Goal: Information Seeking & Learning: Learn about a topic

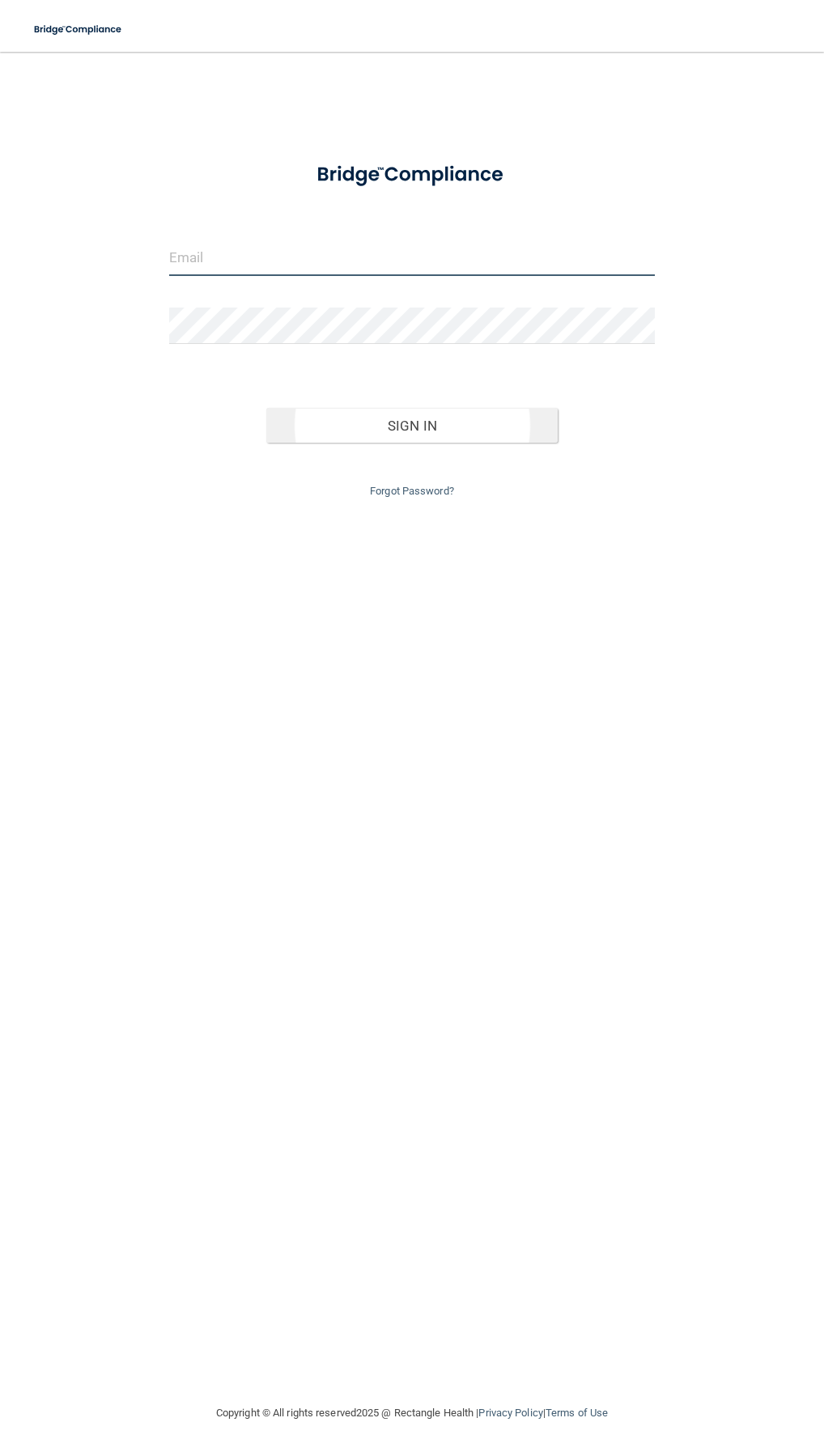
type input "[EMAIL_ADDRESS][DOMAIN_NAME]"
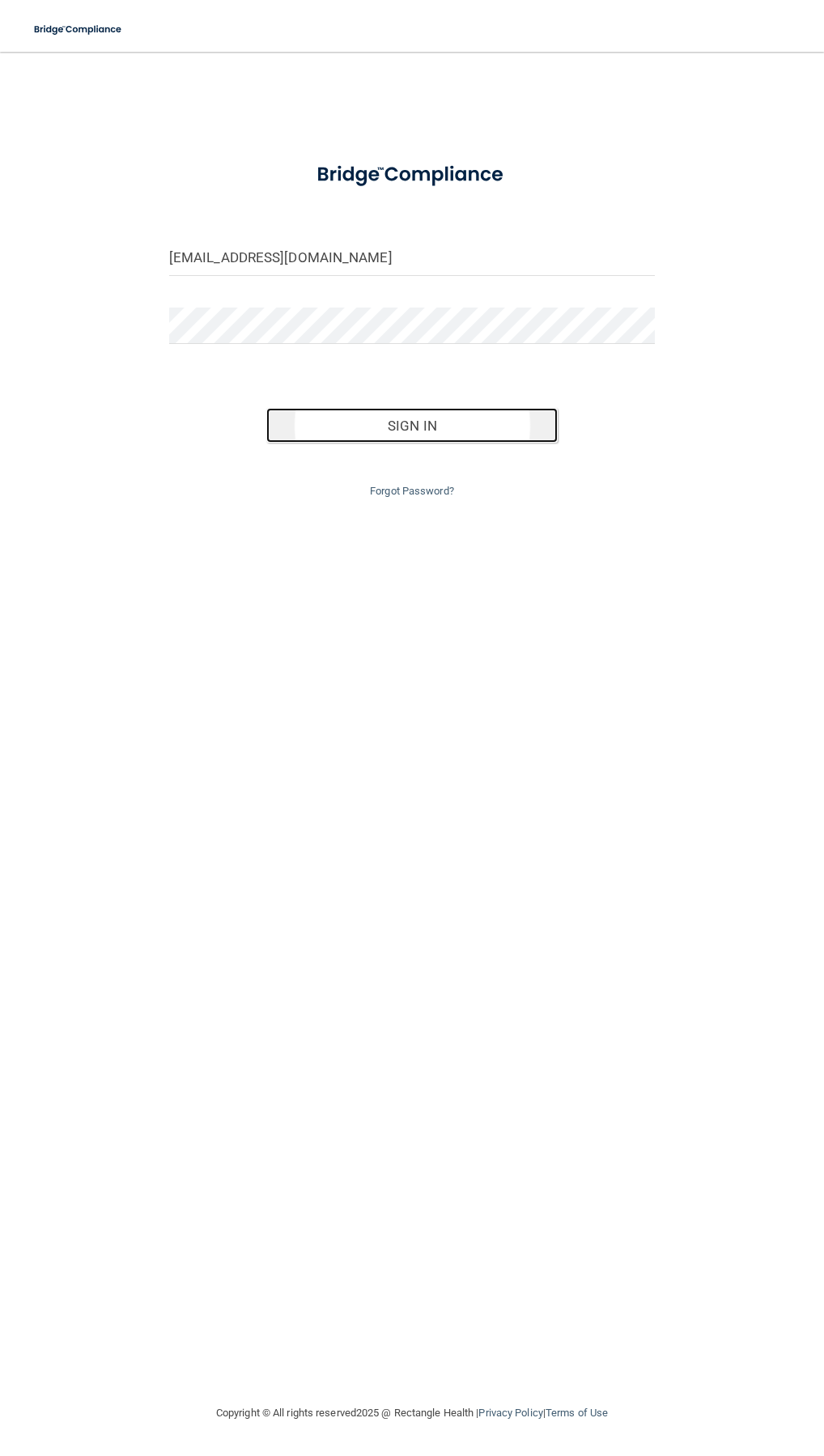
click at [377, 411] on button "Sign In" at bounding box center [412, 425] width 291 height 35
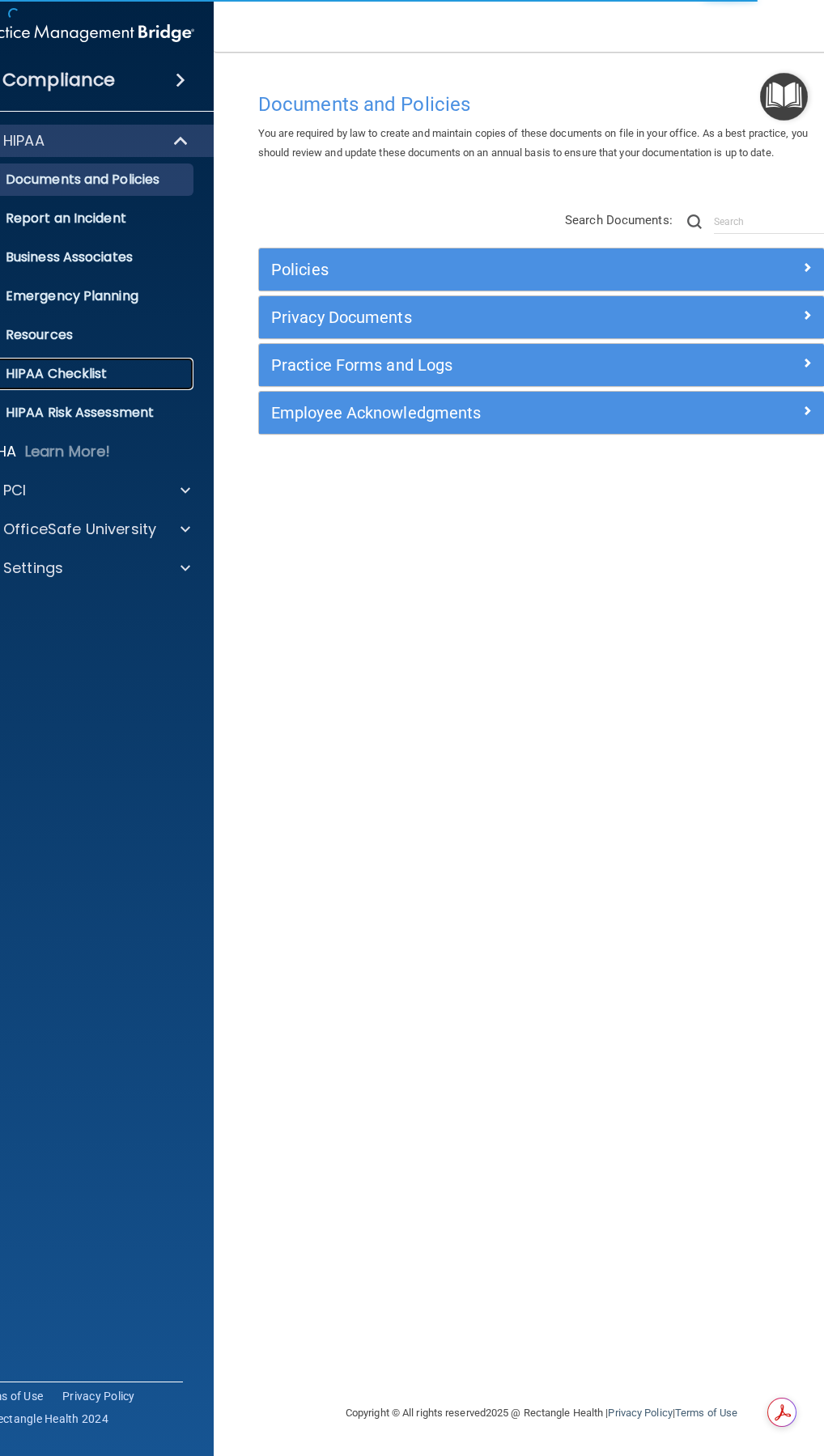
click at [143, 375] on p "HIPAA Checklist" at bounding box center [76, 374] width 221 height 17
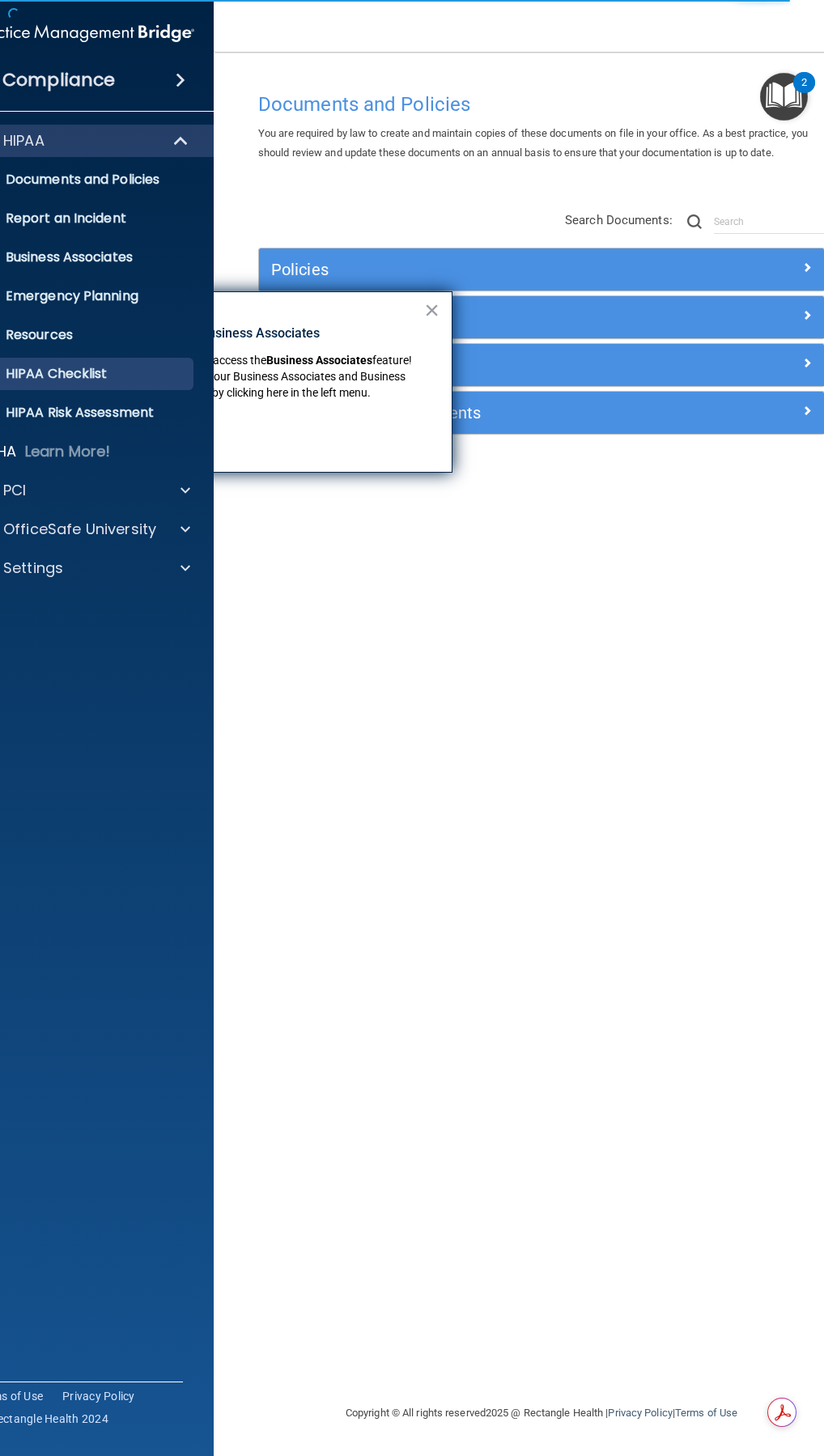
click at [380, 301] on div "× New Location for Business Associates We've made it easier to access the Busin…" at bounding box center [258, 382] width 389 height 182
click at [300, 332] on p "New Location for Business Associates" at bounding box center [260, 333] width 326 height 18
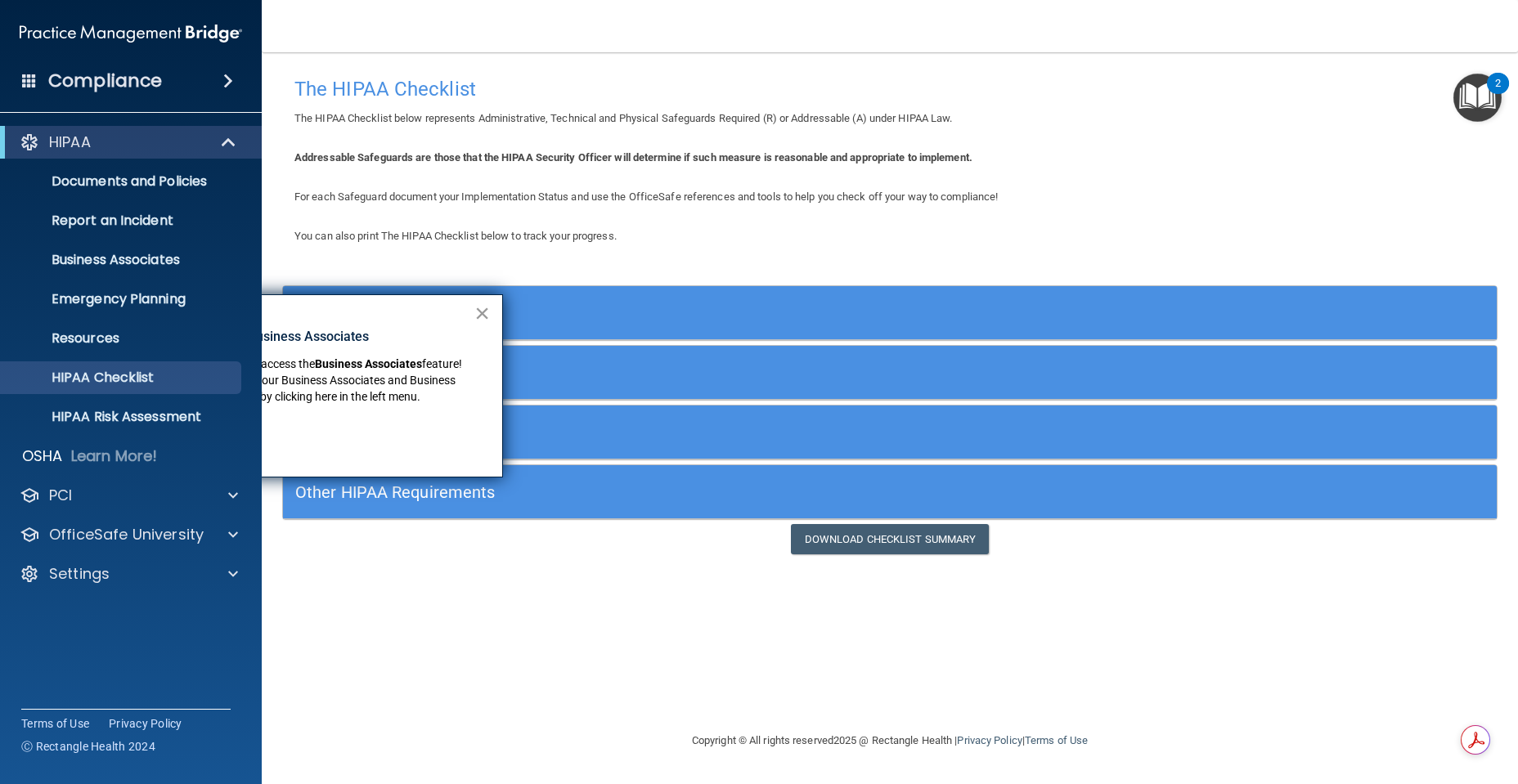
click at [484, 311] on button "×" at bounding box center [482, 313] width 16 height 26
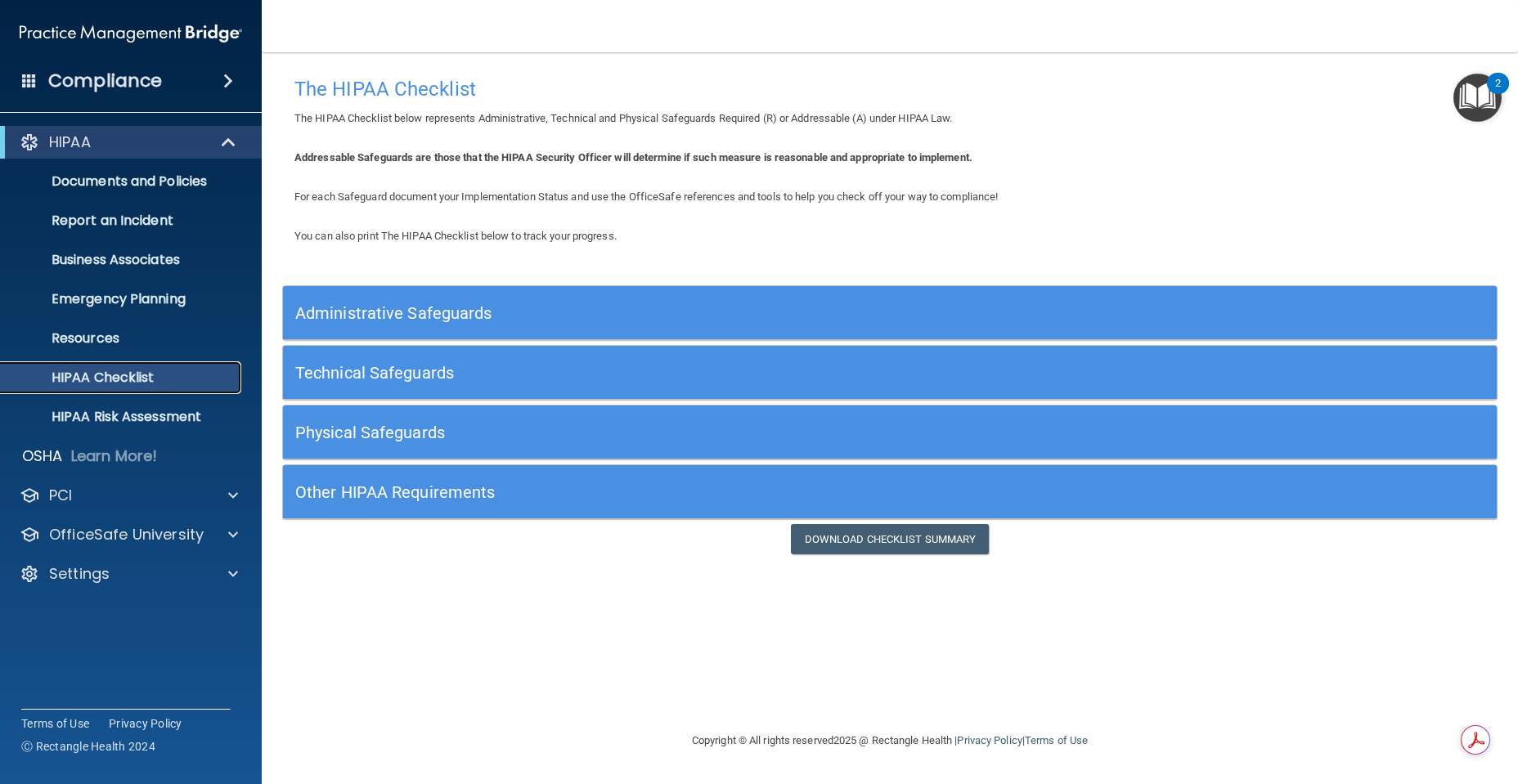
click at [149, 369] on p "HIPAA Checklist" at bounding box center [123, 378] width 224 height 17
click at [210, 380] on p "HIPAA Checklist" at bounding box center [123, 378] width 224 height 17
click at [210, 495] on div at bounding box center [230, 495] width 41 height 20
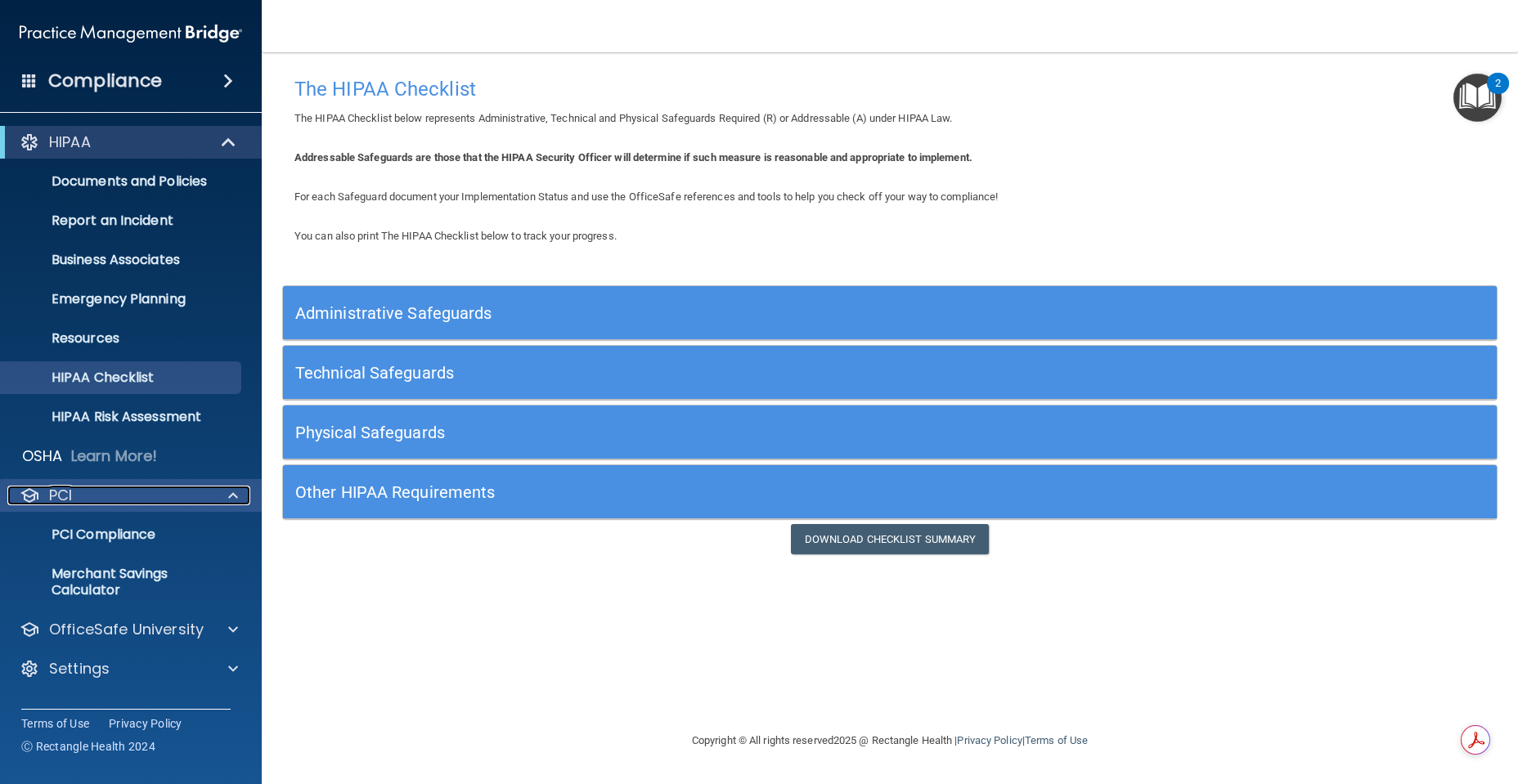
click at [210, 495] on div at bounding box center [230, 495] width 41 height 20
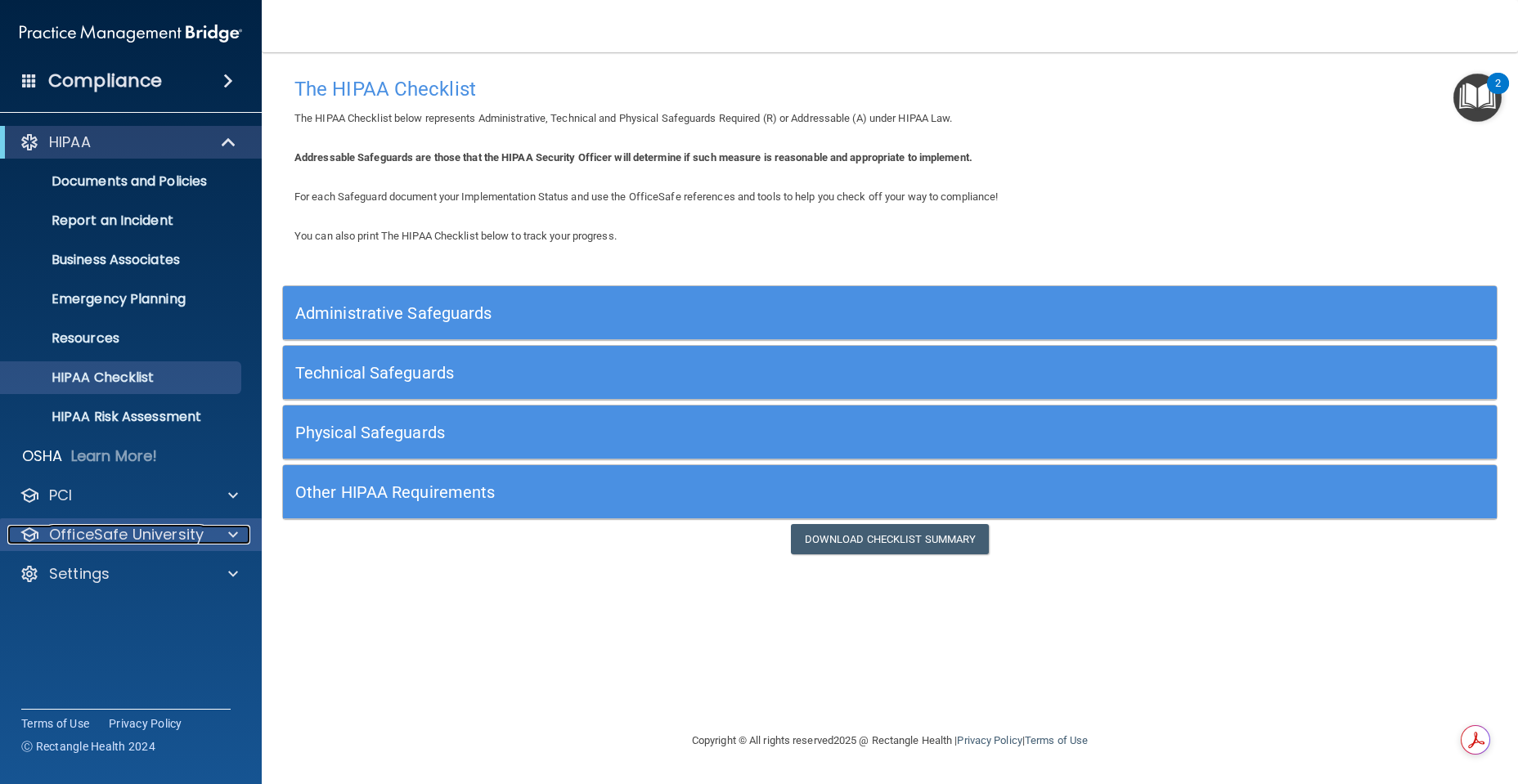
click at [220, 531] on div at bounding box center [230, 535] width 41 height 20
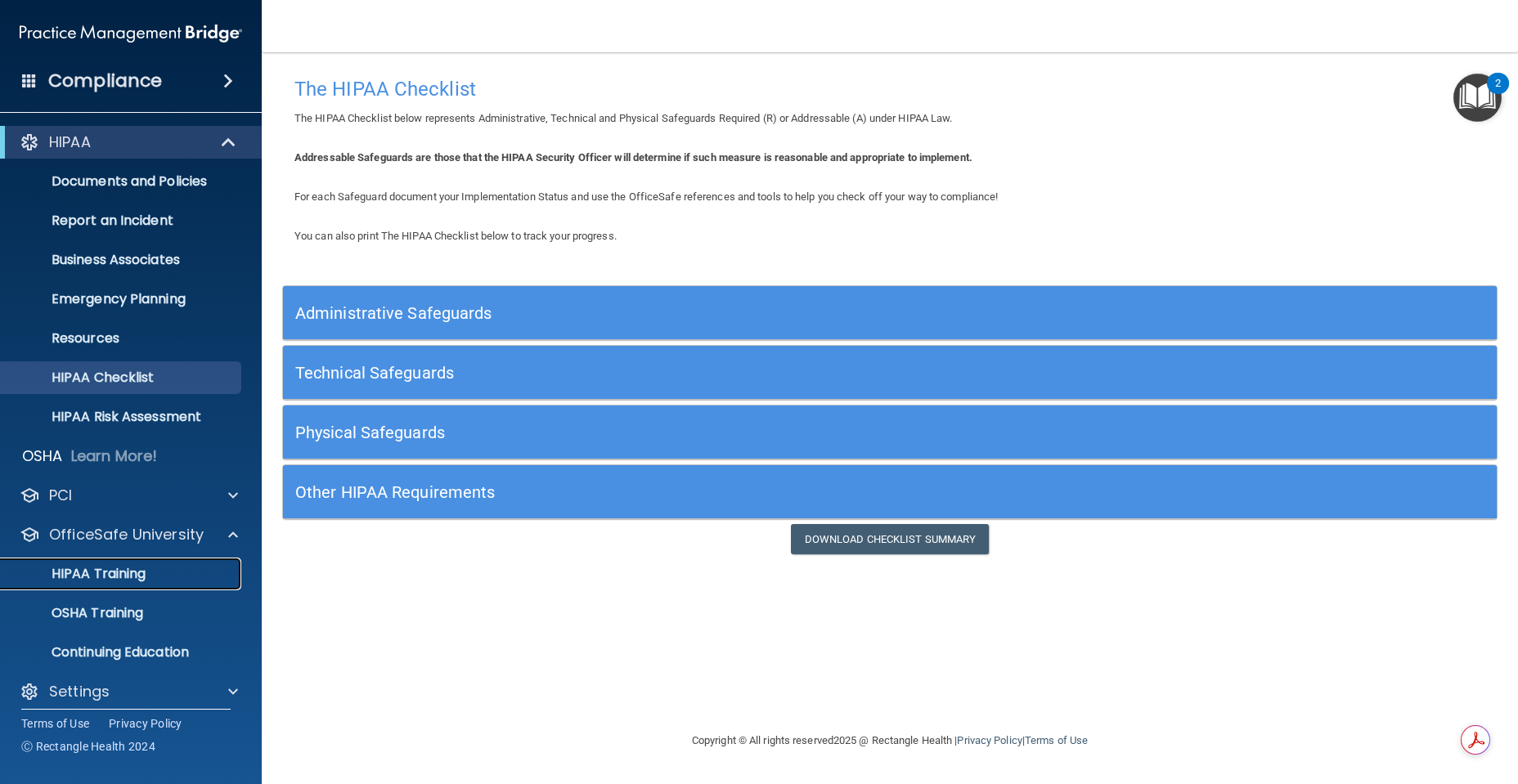
click at [205, 570] on div "HIPAA Training" at bounding box center [123, 575] width 224 height 17
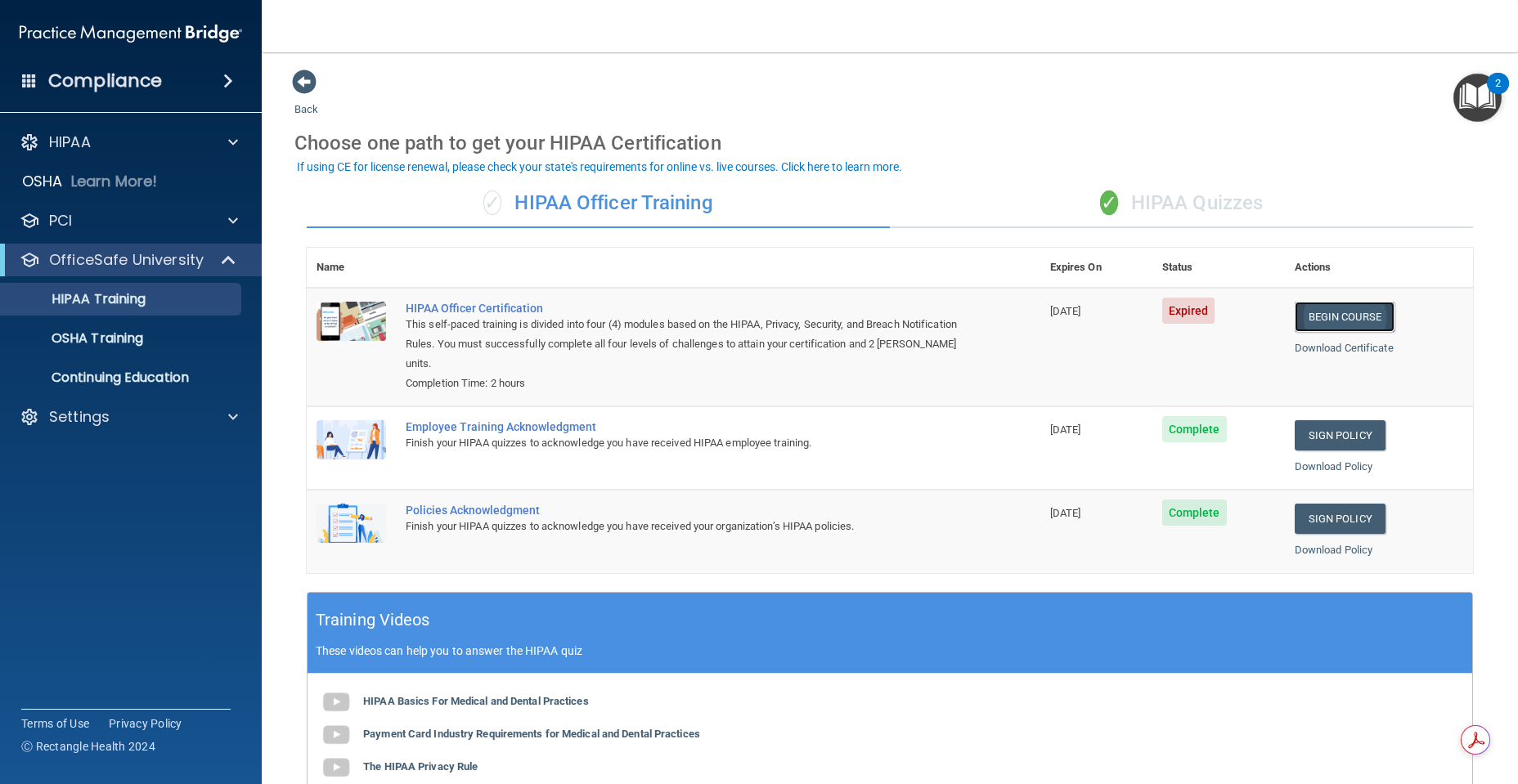
click at [832, 312] on link "Begin Course" at bounding box center [1345, 317] width 100 height 30
